Goal: Obtain resource: Download file/media

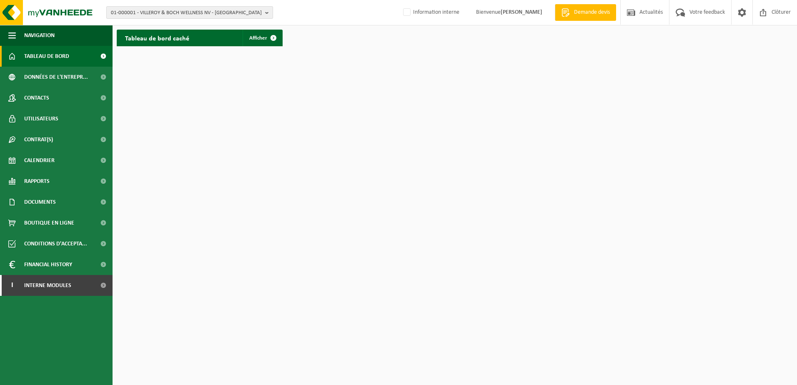
click at [269, 13] on b "button" at bounding box center [268, 13] width 7 height 12
click at [252, 26] on input "text" at bounding box center [189, 26] width 162 height 10
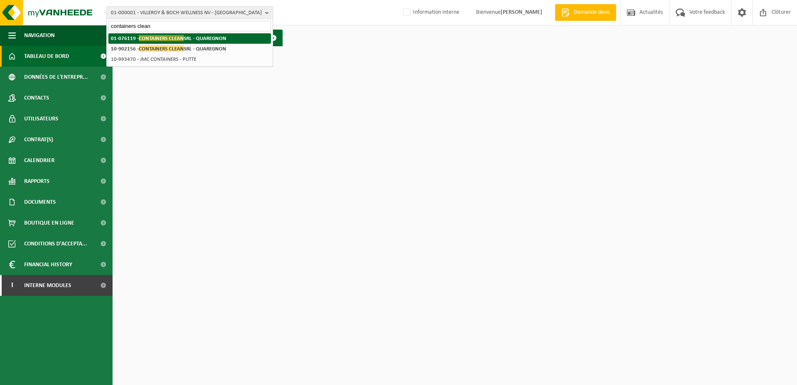
type input "containers clean"
click at [260, 37] on li "01-076119 - CONTAINERS CLEAN SRL - QUAREGNON" at bounding box center [189, 38] width 162 height 10
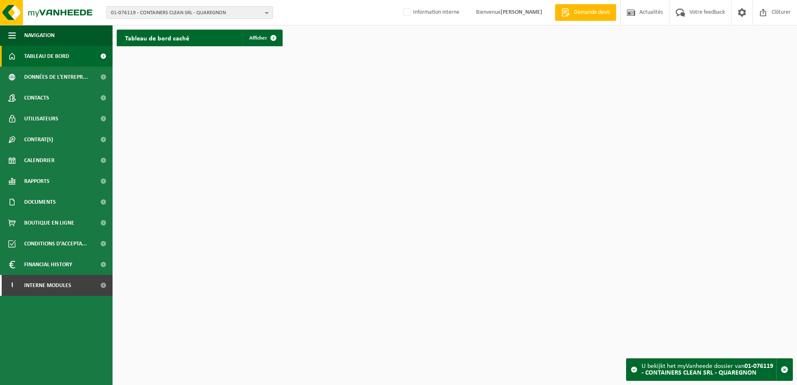
click at [267, 13] on b "button" at bounding box center [268, 13] width 7 height 12
click at [226, 15] on span "01-076119 - CONTAINERS CLEAN SRL - QUAREGNON" at bounding box center [186, 13] width 151 height 12
click at [245, 12] on span "01-076119 - CONTAINERS CLEAN SRL - QUAREGNON" at bounding box center [186, 13] width 151 height 12
click at [225, 26] on input "text" at bounding box center [189, 26] width 162 height 10
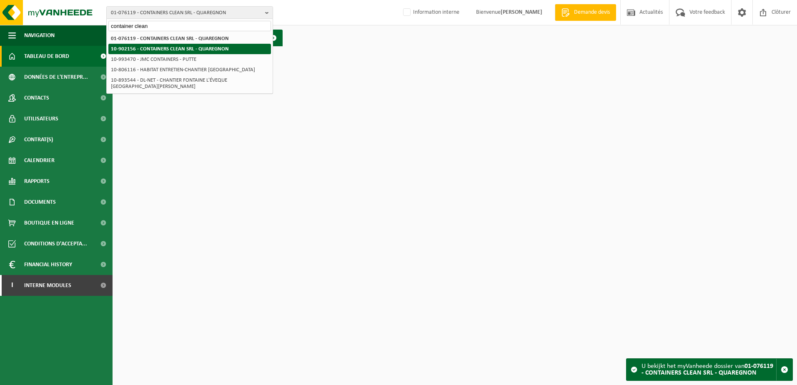
type input "container clean"
click at [218, 53] on li "10-902156 - CONTAINERS CLEAN SRL - QUAREGNON" at bounding box center [189, 49] width 162 height 10
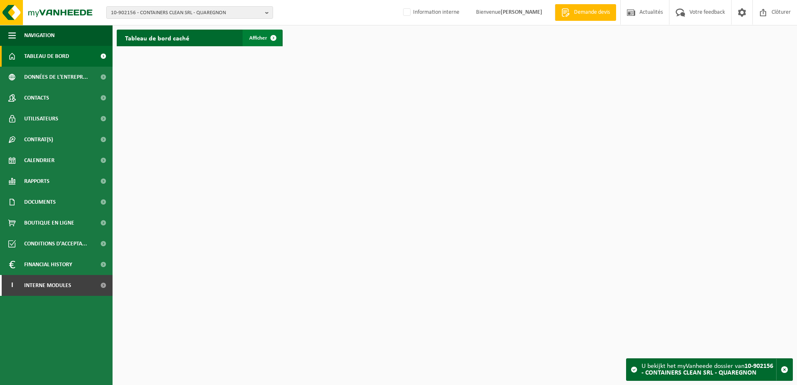
click at [273, 42] on span at bounding box center [273, 38] width 17 height 17
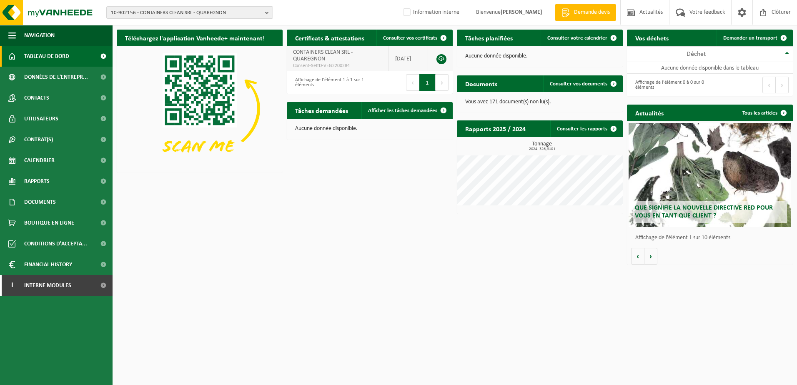
click at [442, 60] on link at bounding box center [441, 59] width 10 height 10
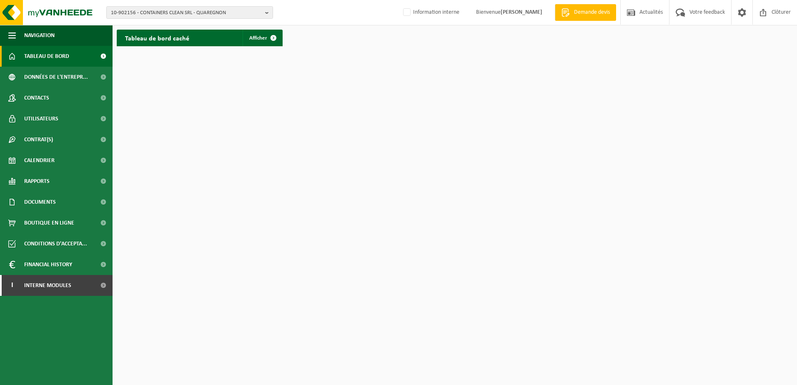
click at [108, 56] on span at bounding box center [103, 56] width 19 height 21
click at [105, 57] on span at bounding box center [103, 56] width 19 height 21
click at [103, 56] on span at bounding box center [103, 56] width 19 height 21
click at [75, 56] on link "Tableau de bord" at bounding box center [56, 56] width 112 height 21
click at [275, 37] on span at bounding box center [273, 38] width 17 height 17
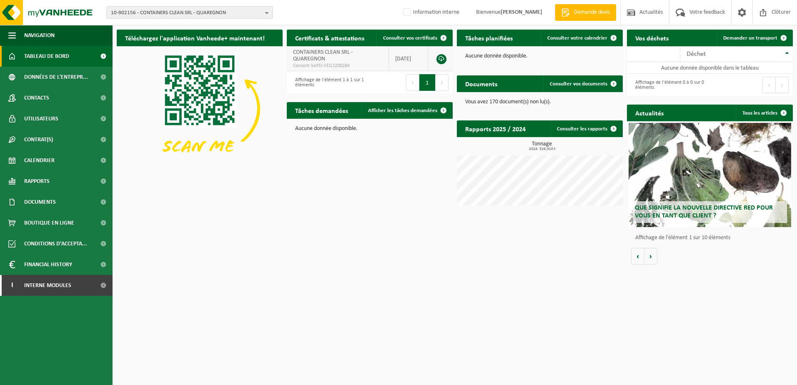
click at [439, 59] on link at bounding box center [441, 59] width 10 height 10
click at [100, 177] on span at bounding box center [103, 181] width 19 height 21
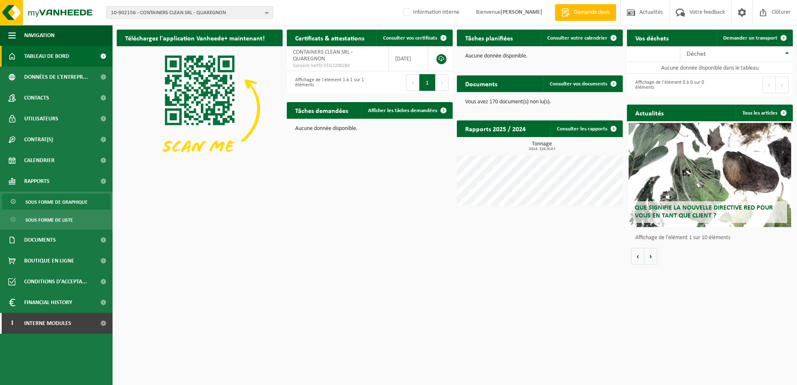
click at [94, 203] on link "Sous forme de graphique" at bounding box center [56, 202] width 108 height 16
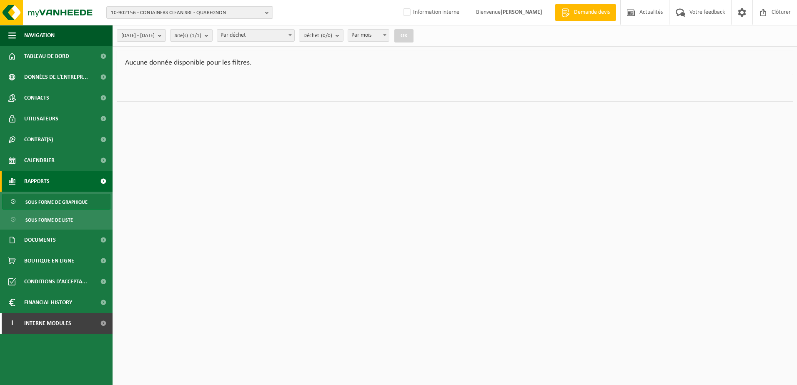
click at [88, 202] on link "Sous forme de graphique" at bounding box center [56, 202] width 108 height 16
click at [266, 13] on b "button" at bounding box center [268, 13] width 7 height 12
